Goal: Information Seeking & Learning: Learn about a topic

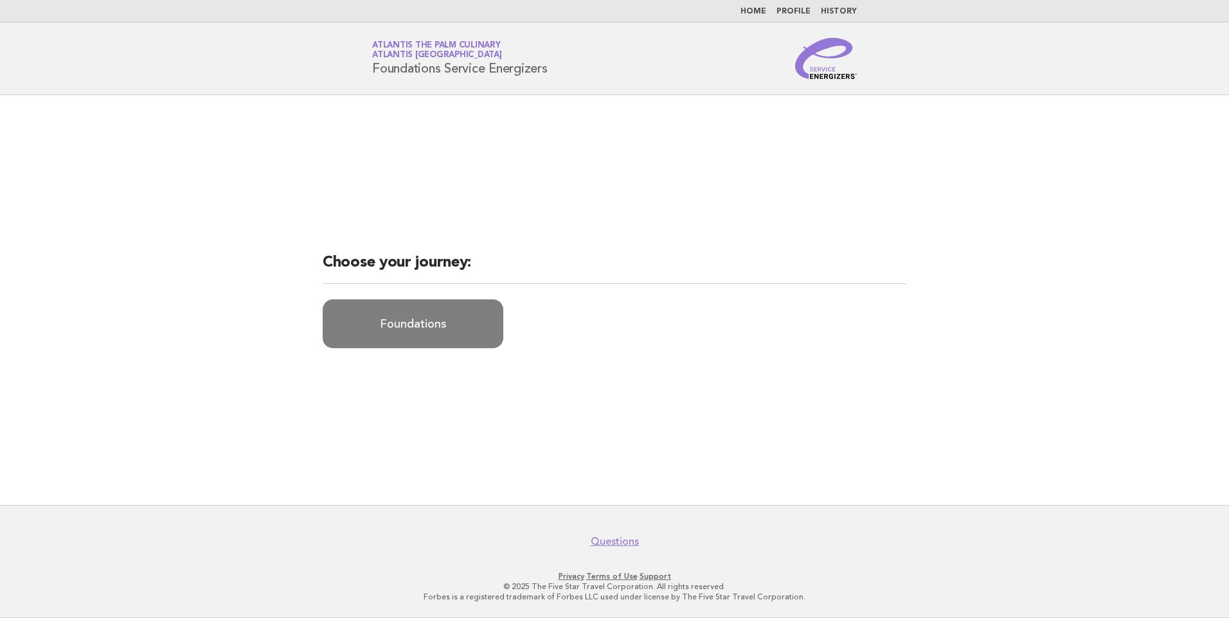
click at [458, 333] on link "Foundations" at bounding box center [413, 323] width 181 height 49
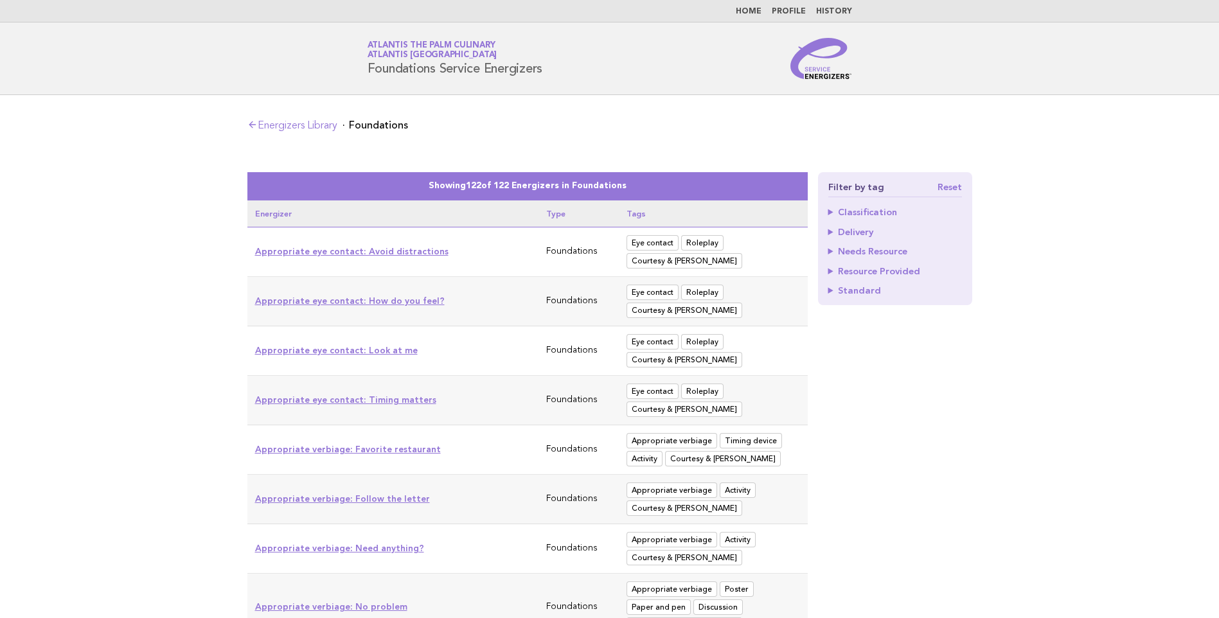
click at [343, 249] on link "Appropriate eye contact: Avoid distractions" at bounding box center [351, 251] width 193 height 10
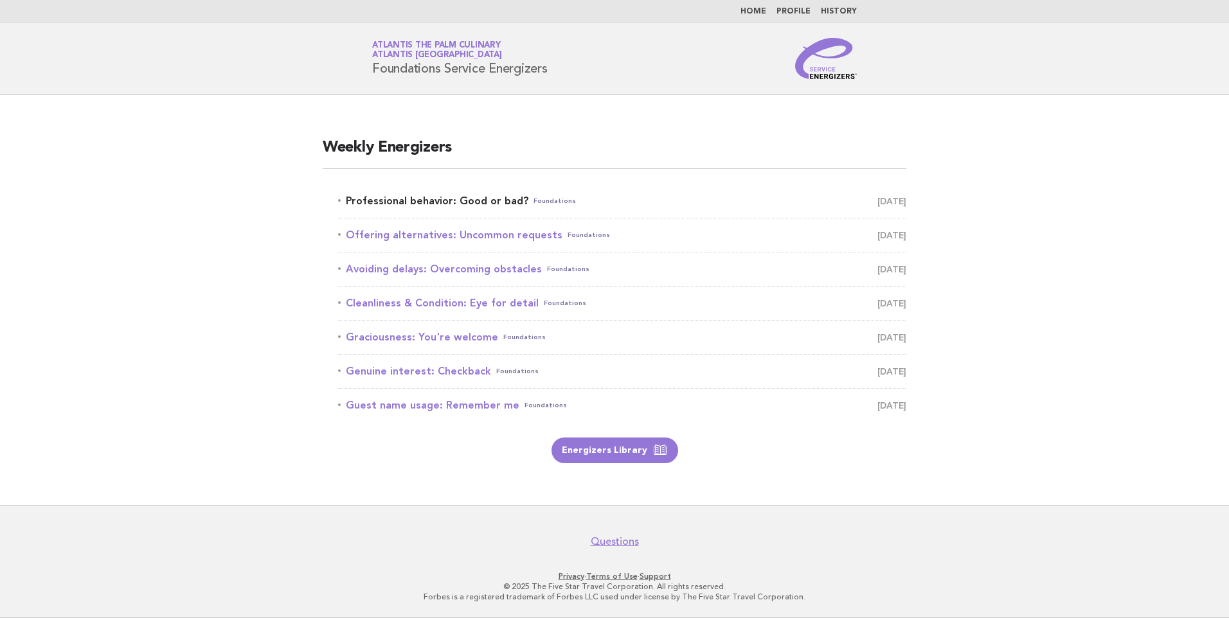
click at [490, 201] on link "Professional behavior: Good or bad? Foundations October 3" at bounding box center [622, 201] width 568 height 18
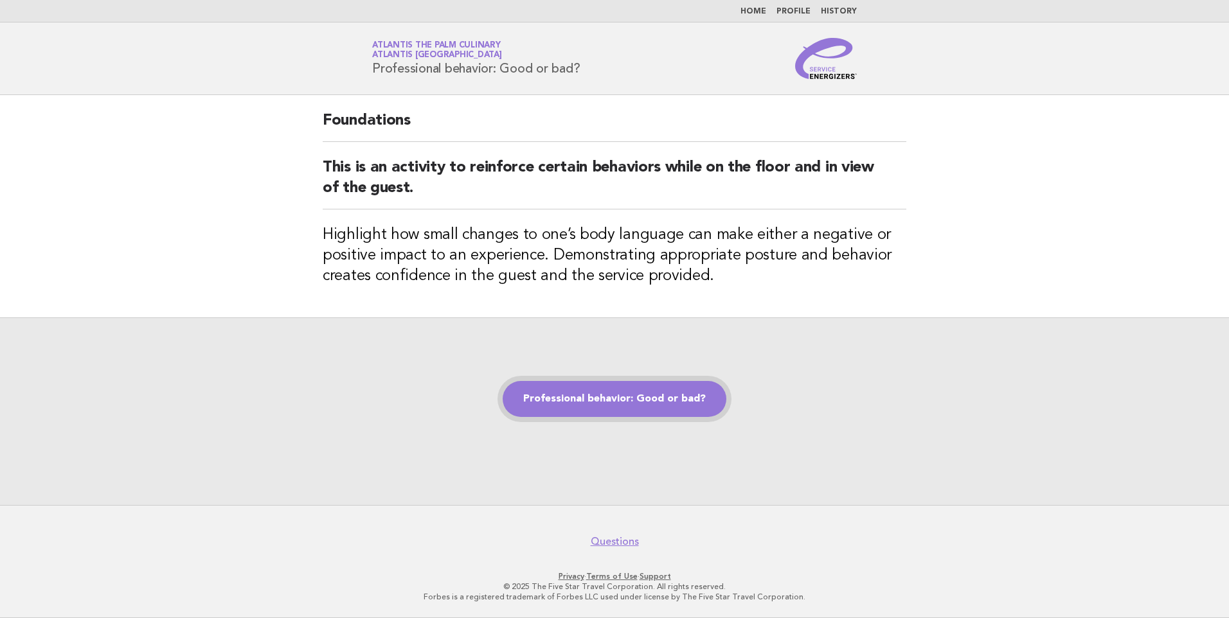
click at [662, 396] on link "Professional behavior: Good or bad?" at bounding box center [614, 399] width 224 height 36
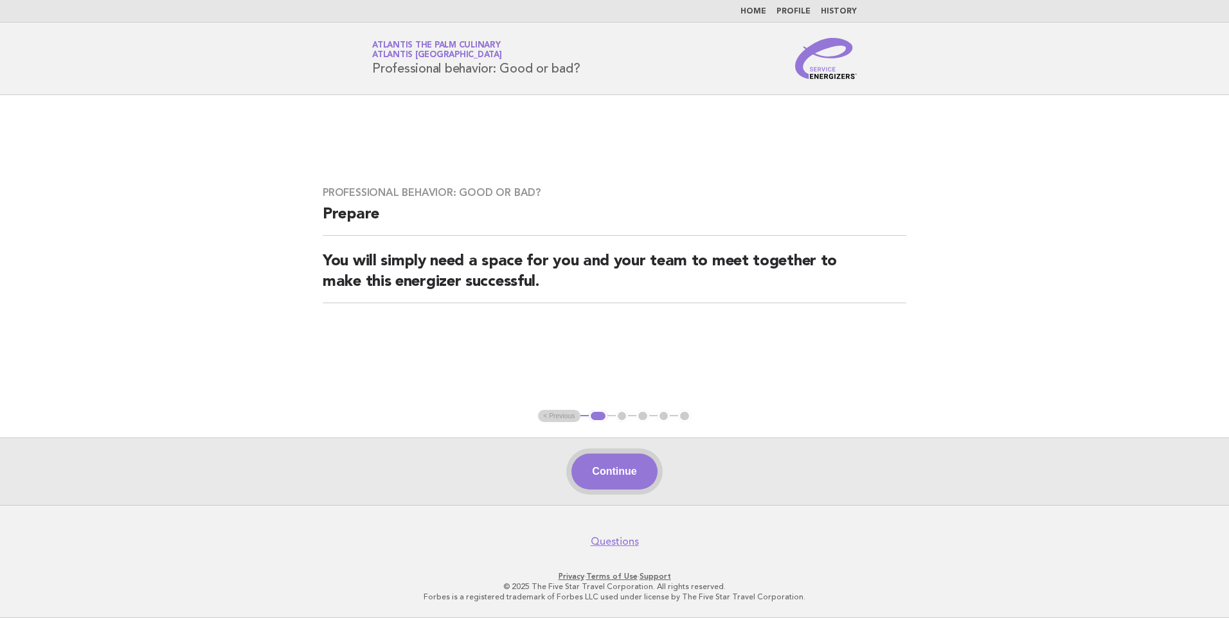
click at [617, 475] on button "Continue" at bounding box center [613, 472] width 85 height 36
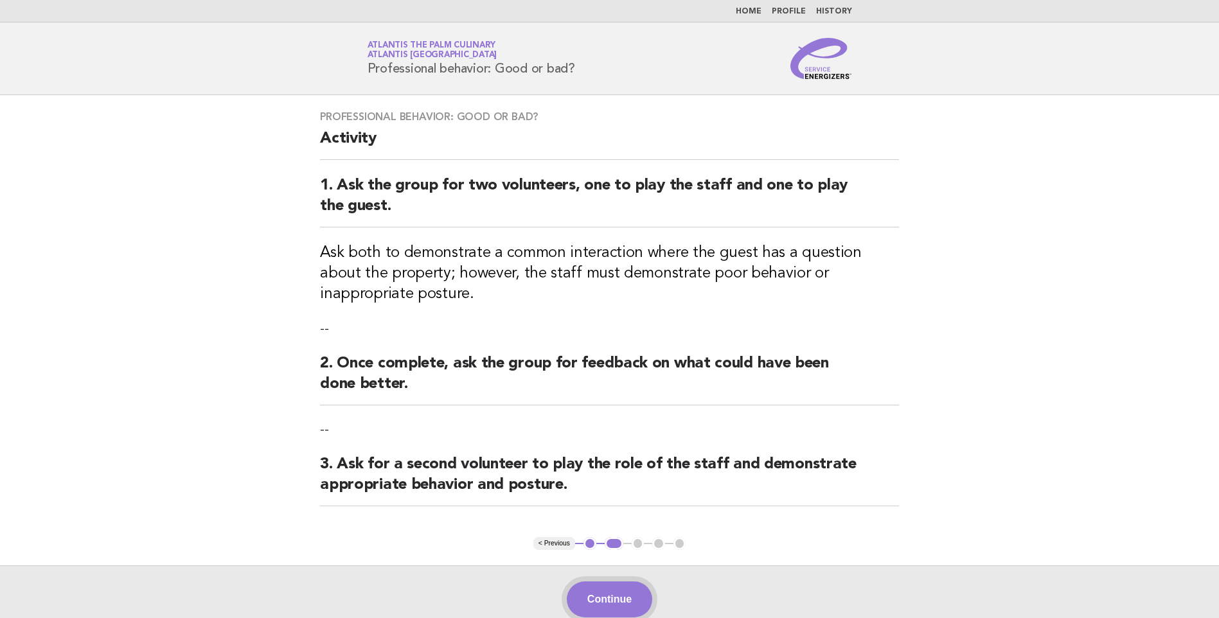
click at [625, 616] on button "Continue" at bounding box center [609, 600] width 85 height 36
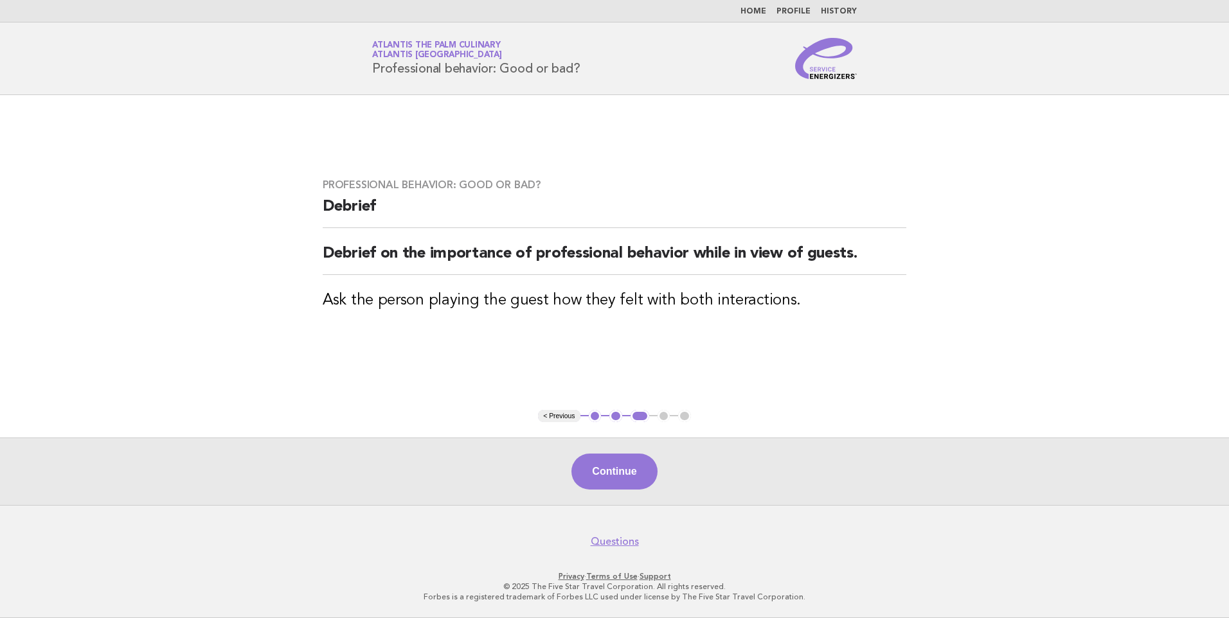
click at [613, 493] on div "Continue" at bounding box center [614, 471] width 1229 height 67
click at [617, 470] on button "Continue" at bounding box center [613, 472] width 85 height 36
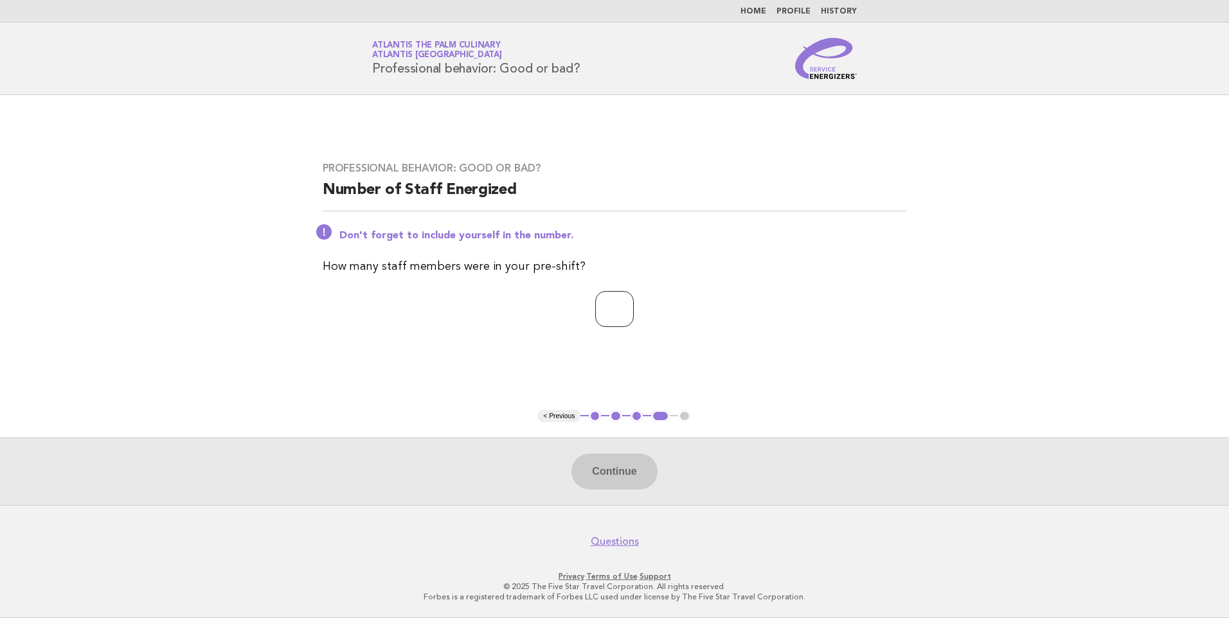
click at [612, 319] on input "number" at bounding box center [614, 309] width 39 height 36
type input "**"
click at [635, 473] on button "Continue" at bounding box center [613, 472] width 85 height 36
